Goal: Task Accomplishment & Management: Manage account settings

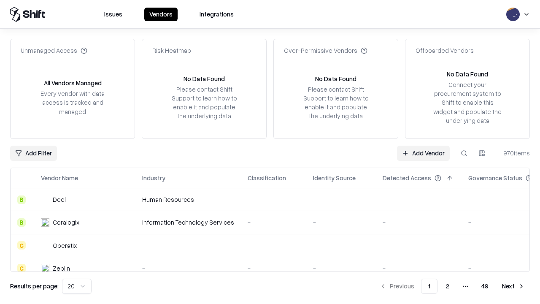
click at [423, 153] on link "Add Vendor" at bounding box center [423, 152] width 53 height 15
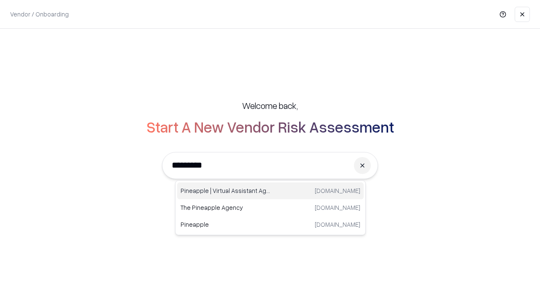
click at [270, 191] on div "Pineapple | Virtual Assistant Agency [DOMAIN_NAME]" at bounding box center [270, 190] width 186 height 17
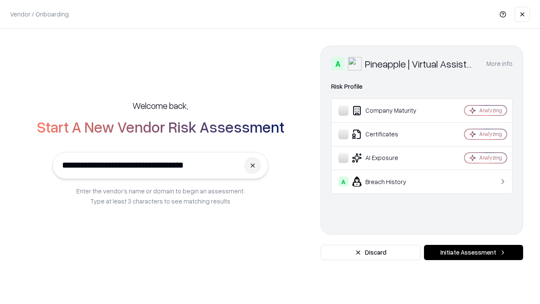
type input "**********"
click at [473, 252] on button "Initiate Assessment" at bounding box center [473, 252] width 99 height 15
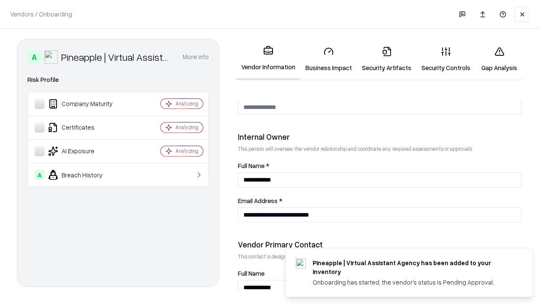
scroll to position [437, 0]
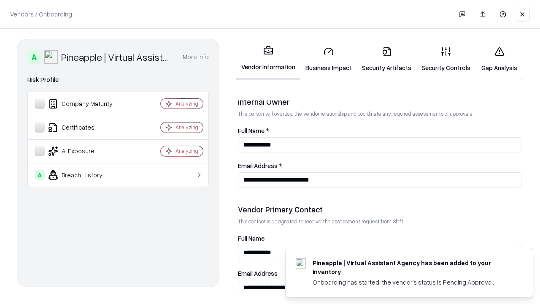
click at [328, 59] on link "Business Impact" at bounding box center [328, 59] width 56 height 39
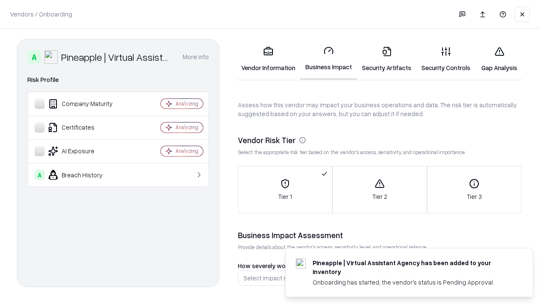
click at [386, 59] on link "Security Artifacts" at bounding box center [386, 59] width 59 height 39
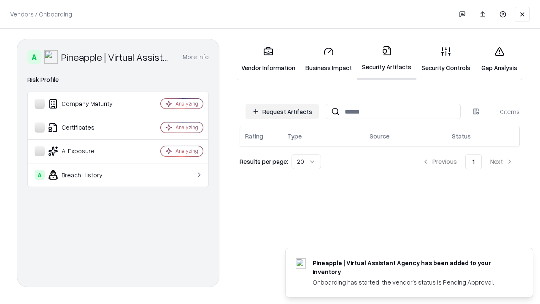
click at [282, 111] on button "Request Artifacts" at bounding box center [281, 111] width 73 height 15
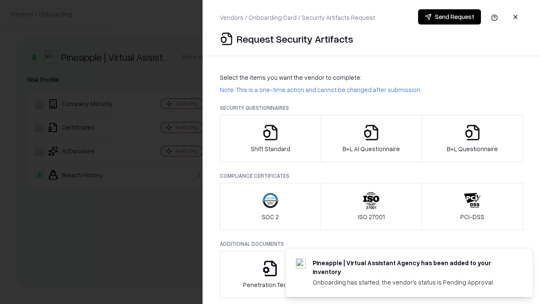
click at [270, 138] on icon "button" at bounding box center [270, 132] width 17 height 17
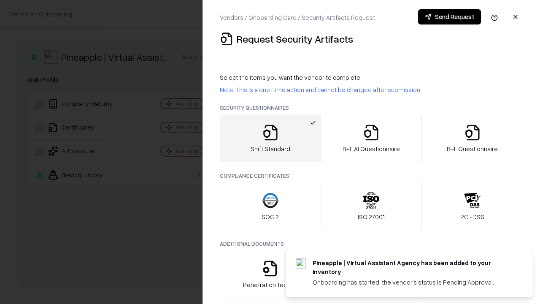
click at [449, 17] on button "Send Request" at bounding box center [449, 16] width 63 height 15
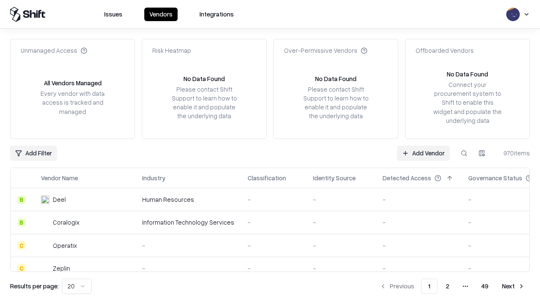
click at [464, 153] on button at bounding box center [463, 152] width 15 height 15
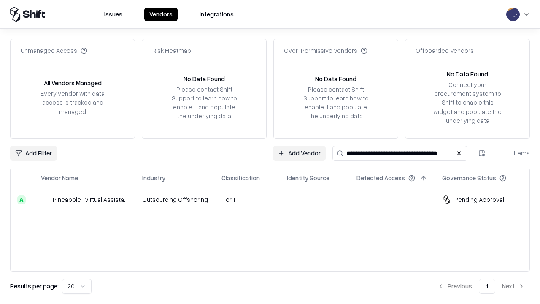
type input "**********"
click at [275, 199] on td "Tier 1" at bounding box center [247, 199] width 65 height 23
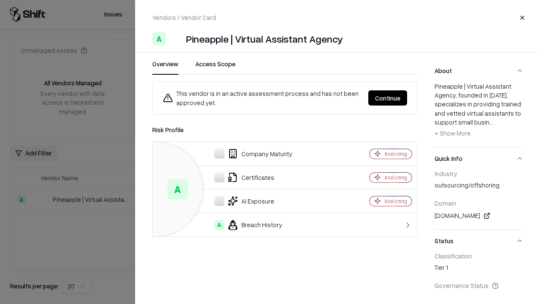
click at [387, 98] on button "Continue" at bounding box center [387, 97] width 39 height 15
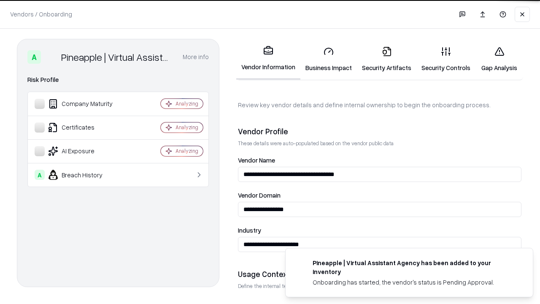
click at [386, 59] on link "Security Artifacts" at bounding box center [386, 59] width 59 height 39
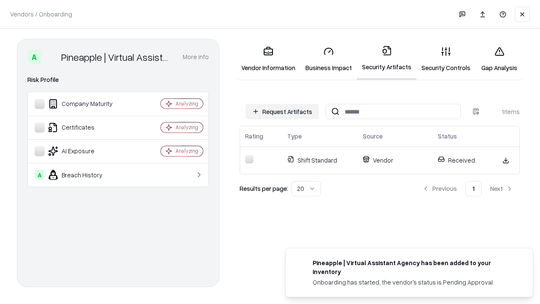
click at [499, 59] on link "Gap Analysis" at bounding box center [499, 59] width 48 height 39
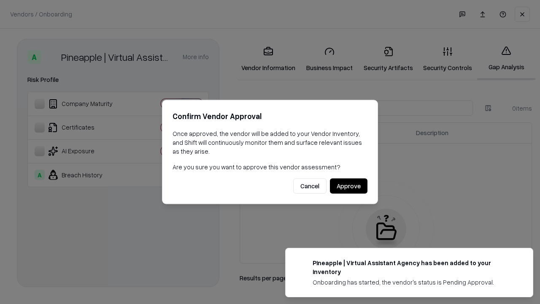
click at [348, 186] on button "Approve" at bounding box center [349, 185] width 38 height 15
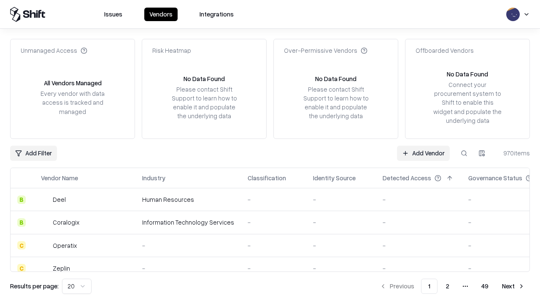
type input "**********"
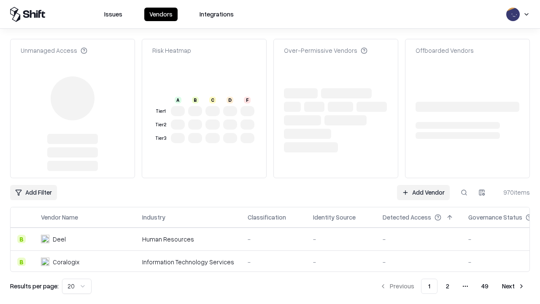
click at [423, 185] on link "Add Vendor" at bounding box center [423, 192] width 53 height 15
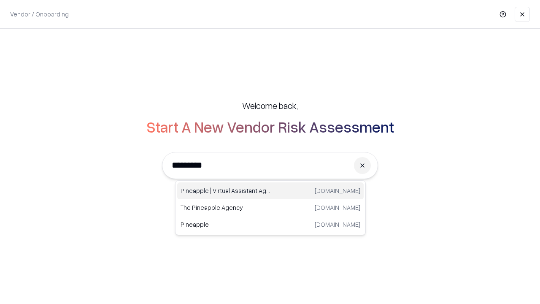
click at [270, 191] on div "Pineapple | Virtual Assistant Agency [DOMAIN_NAME]" at bounding box center [270, 190] width 186 height 17
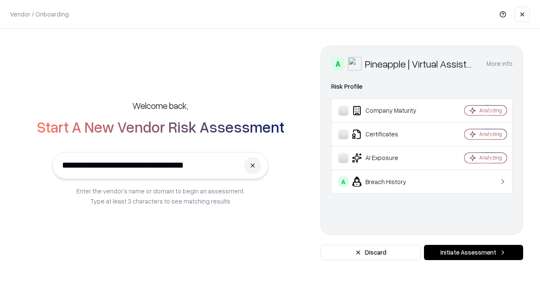
type input "**********"
click at [473, 252] on button "Initiate Assessment" at bounding box center [473, 252] width 99 height 15
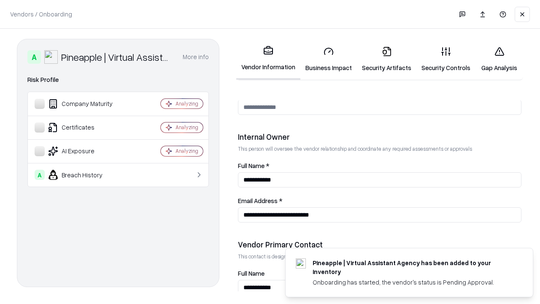
scroll to position [437, 0]
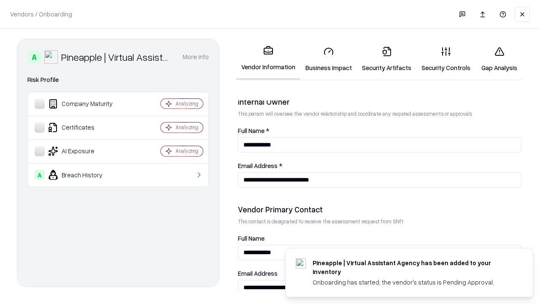
click at [499, 59] on link "Gap Analysis" at bounding box center [499, 59] width 48 height 39
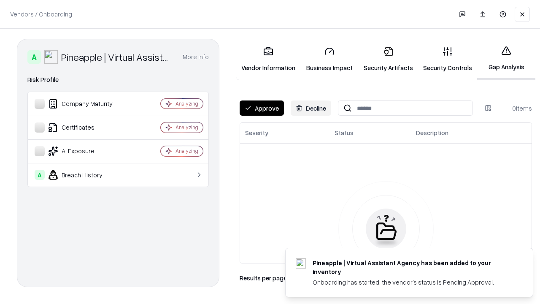
click at [261, 108] on button "Approve" at bounding box center [261, 107] width 44 height 15
